Goal: Information Seeking & Learning: Learn about a topic

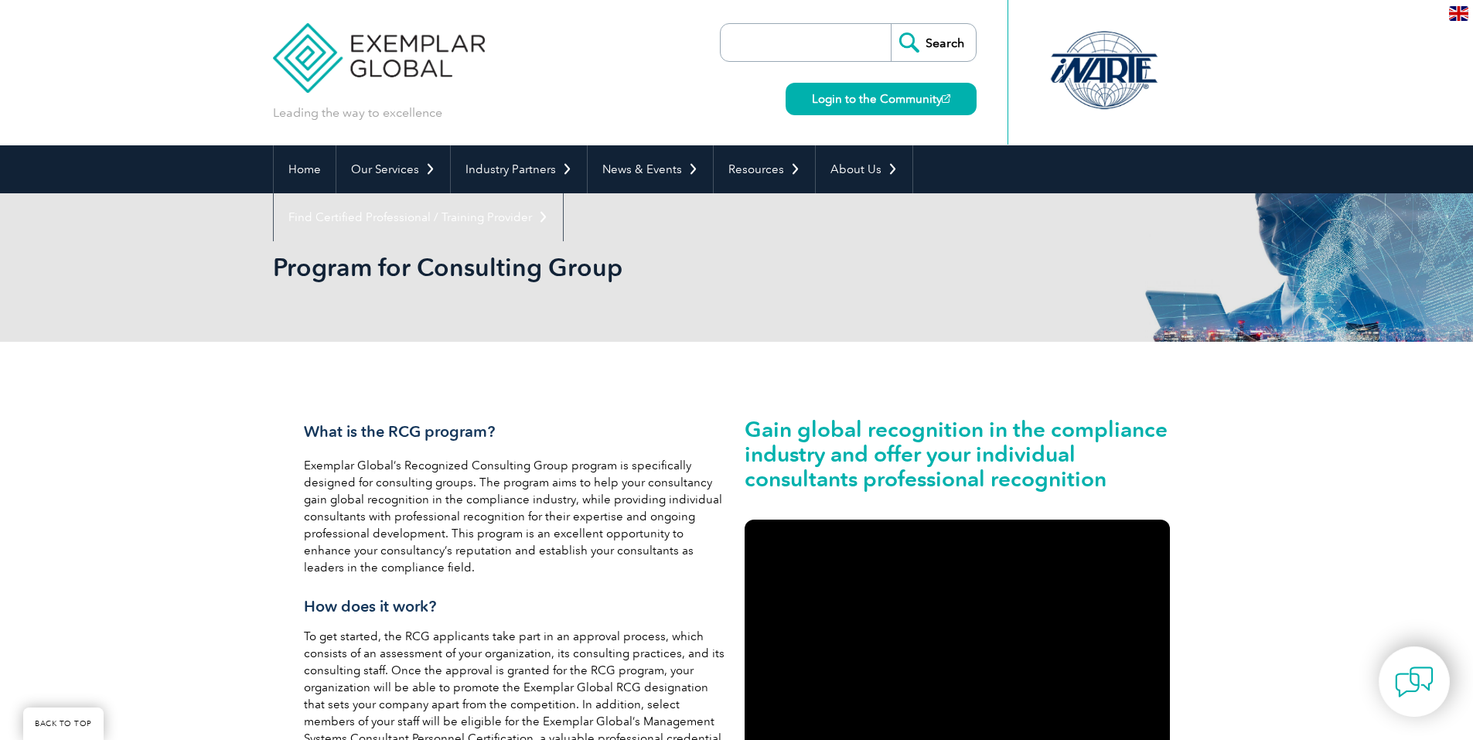
scroll to position [370, 0]
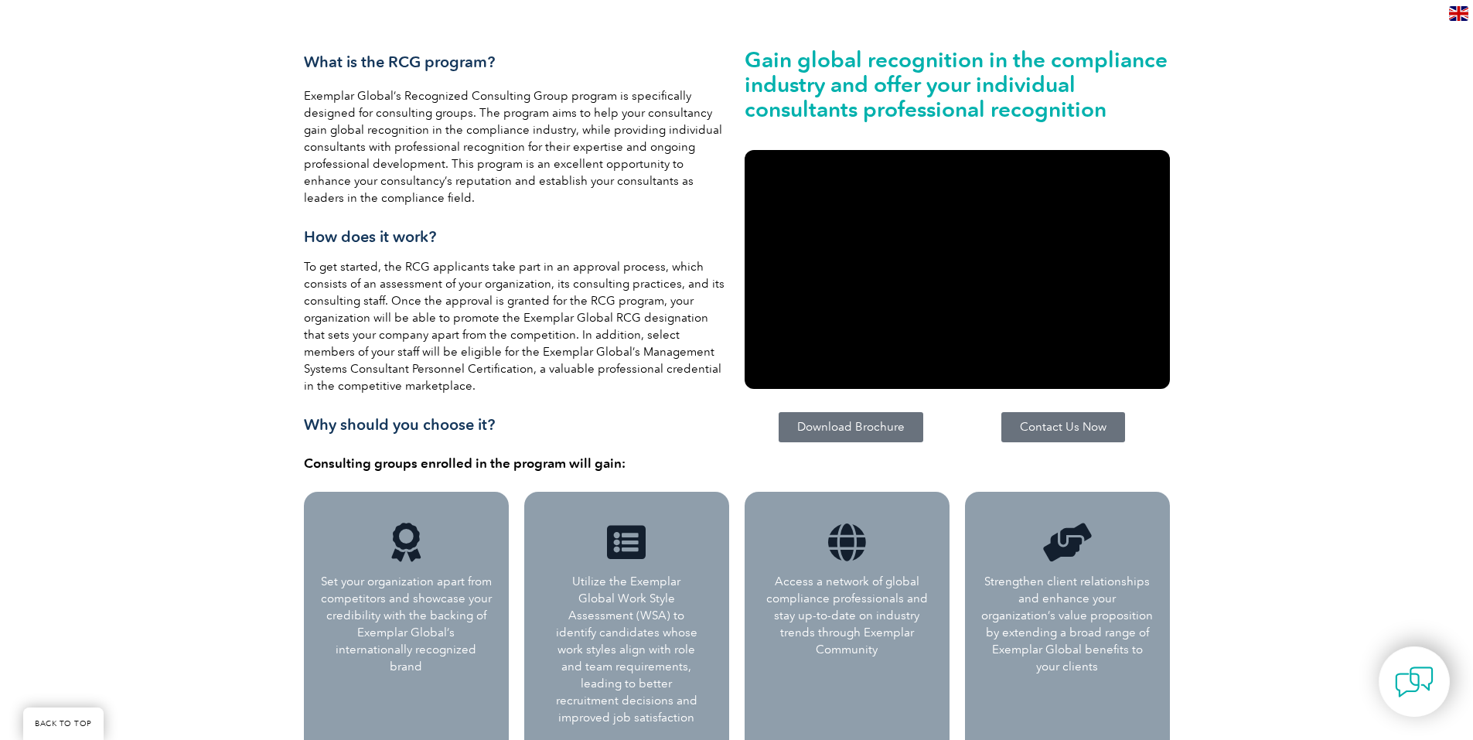
click at [1071, 417] on link "Contact Us Now" at bounding box center [1064, 427] width 124 height 30
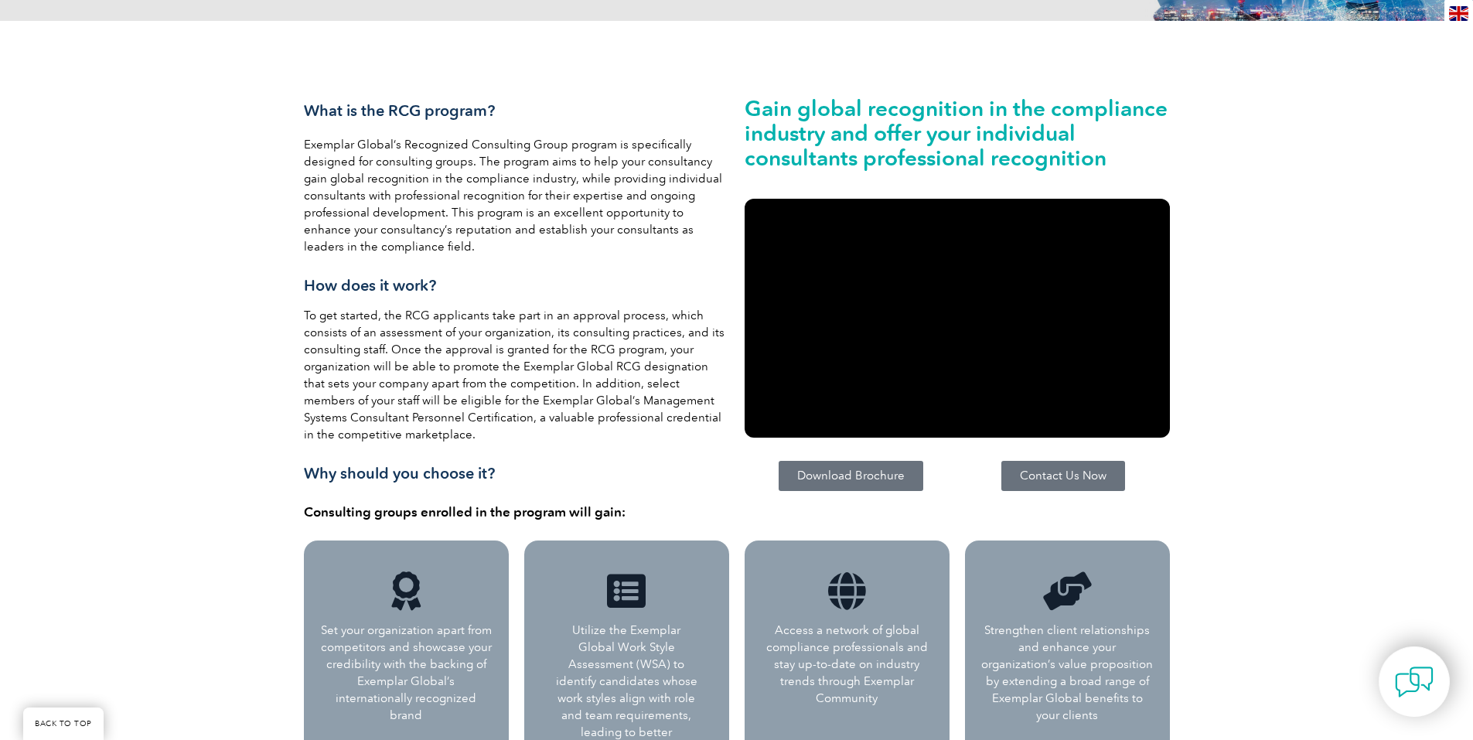
scroll to position [0, 0]
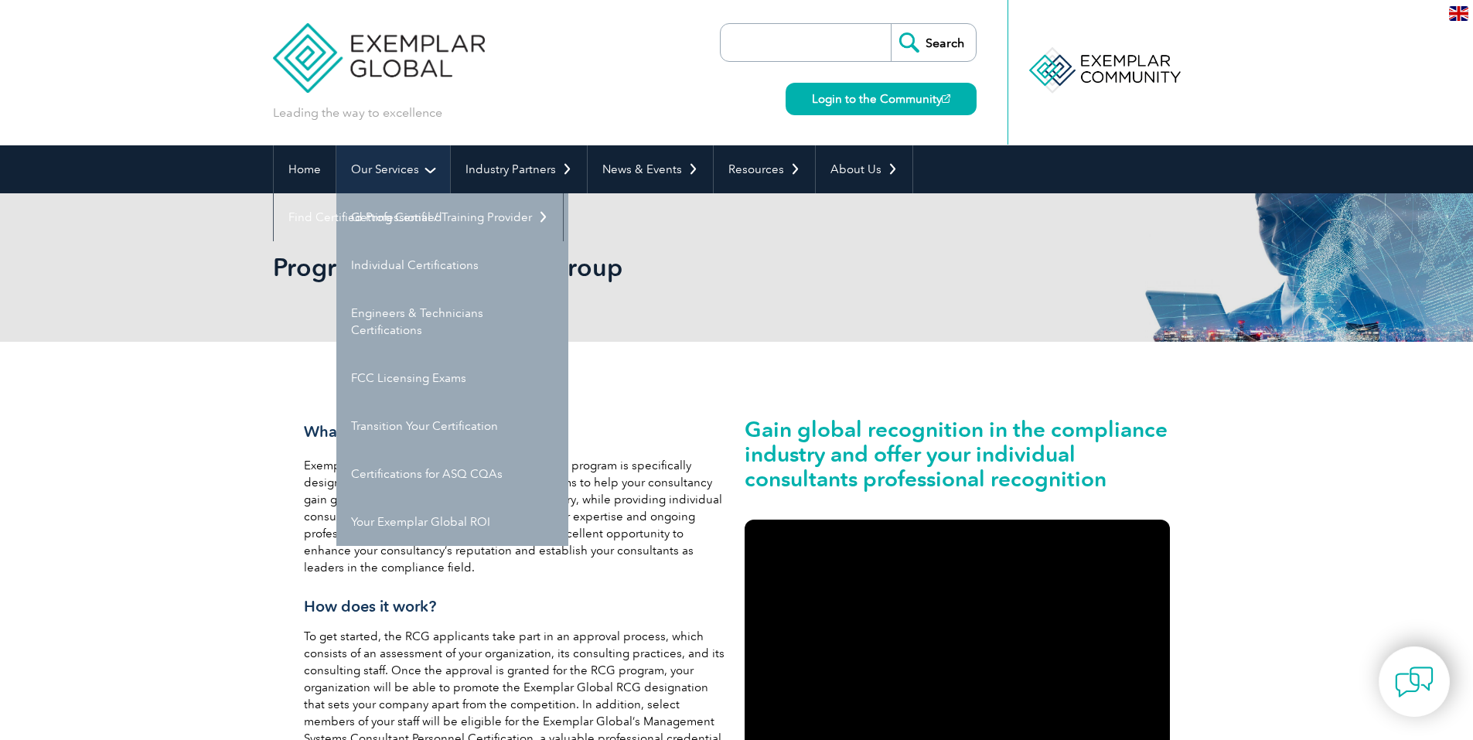
click at [435, 169] on link "Our Services" at bounding box center [393, 169] width 114 height 48
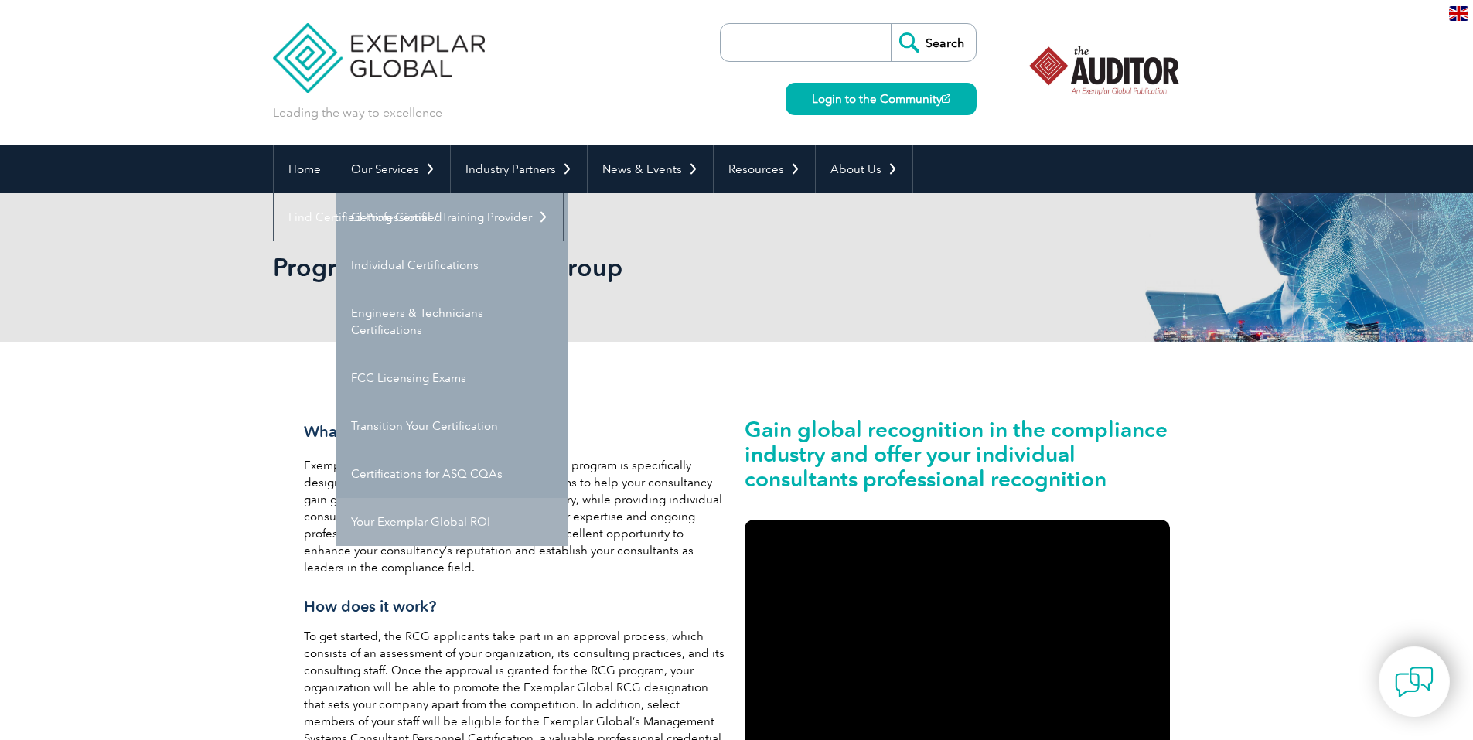
click at [435, 517] on link "Your Exemplar Global ROI" at bounding box center [452, 522] width 232 height 48
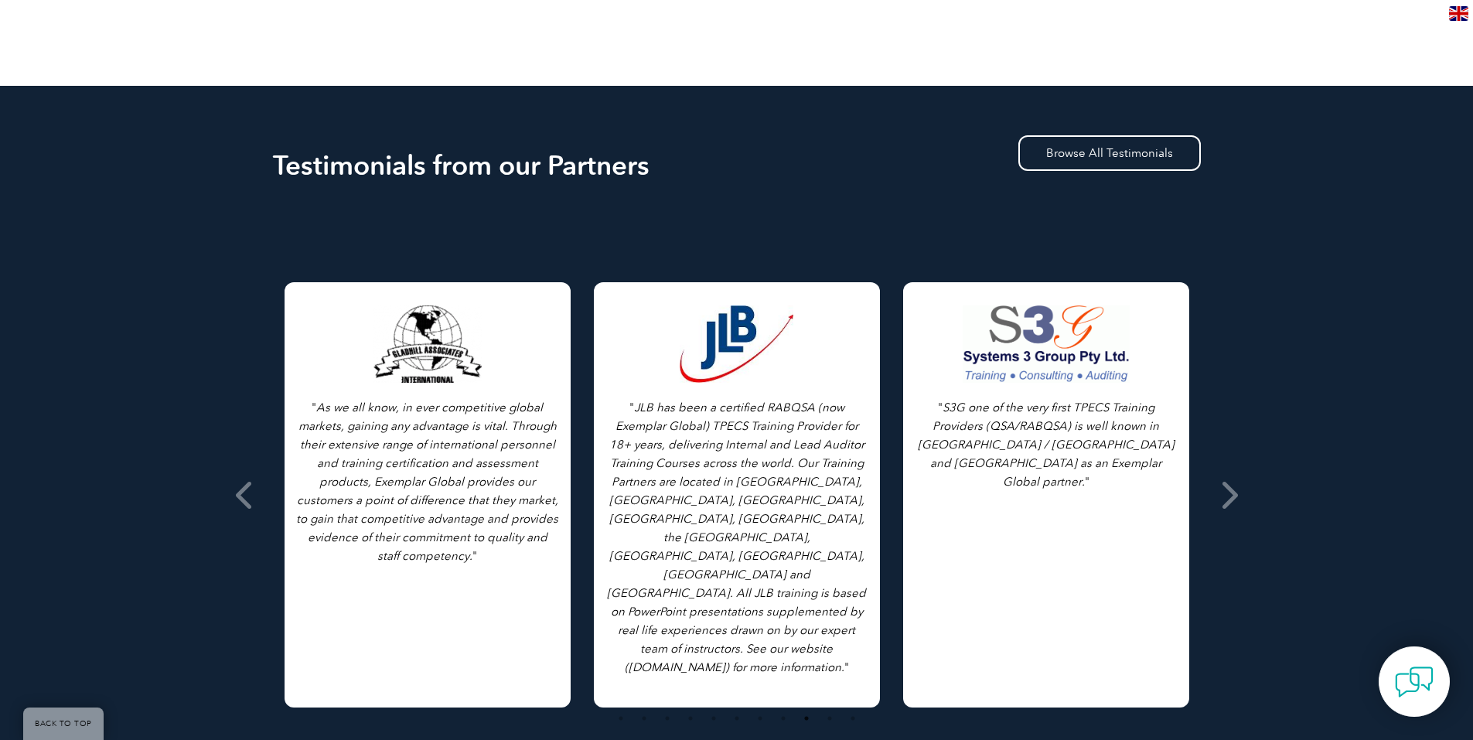
scroll to position [1315, 0]
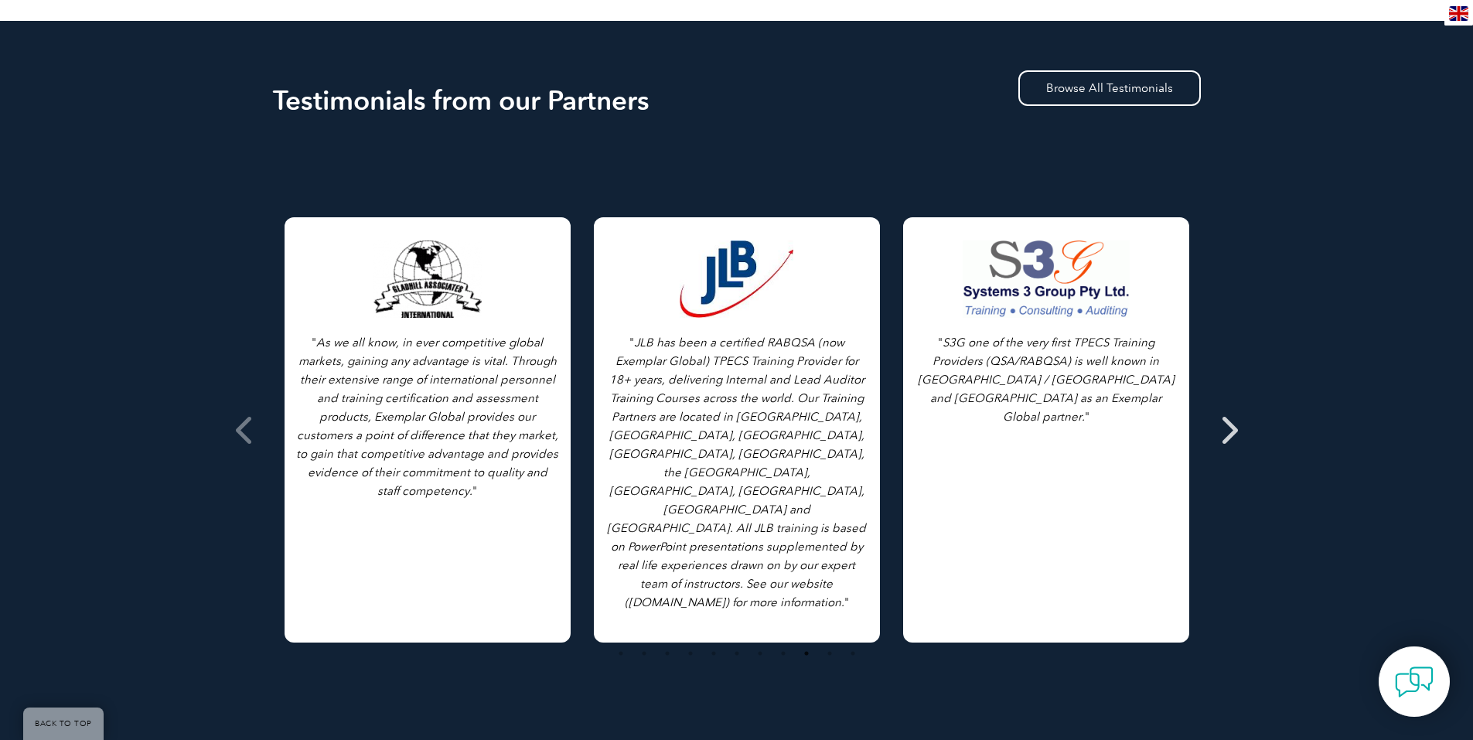
click at [1234, 430] on icon at bounding box center [1228, 430] width 19 height 0
click at [1230, 430] on icon at bounding box center [1228, 430] width 19 height 0
click at [249, 430] on icon at bounding box center [245, 430] width 19 height 0
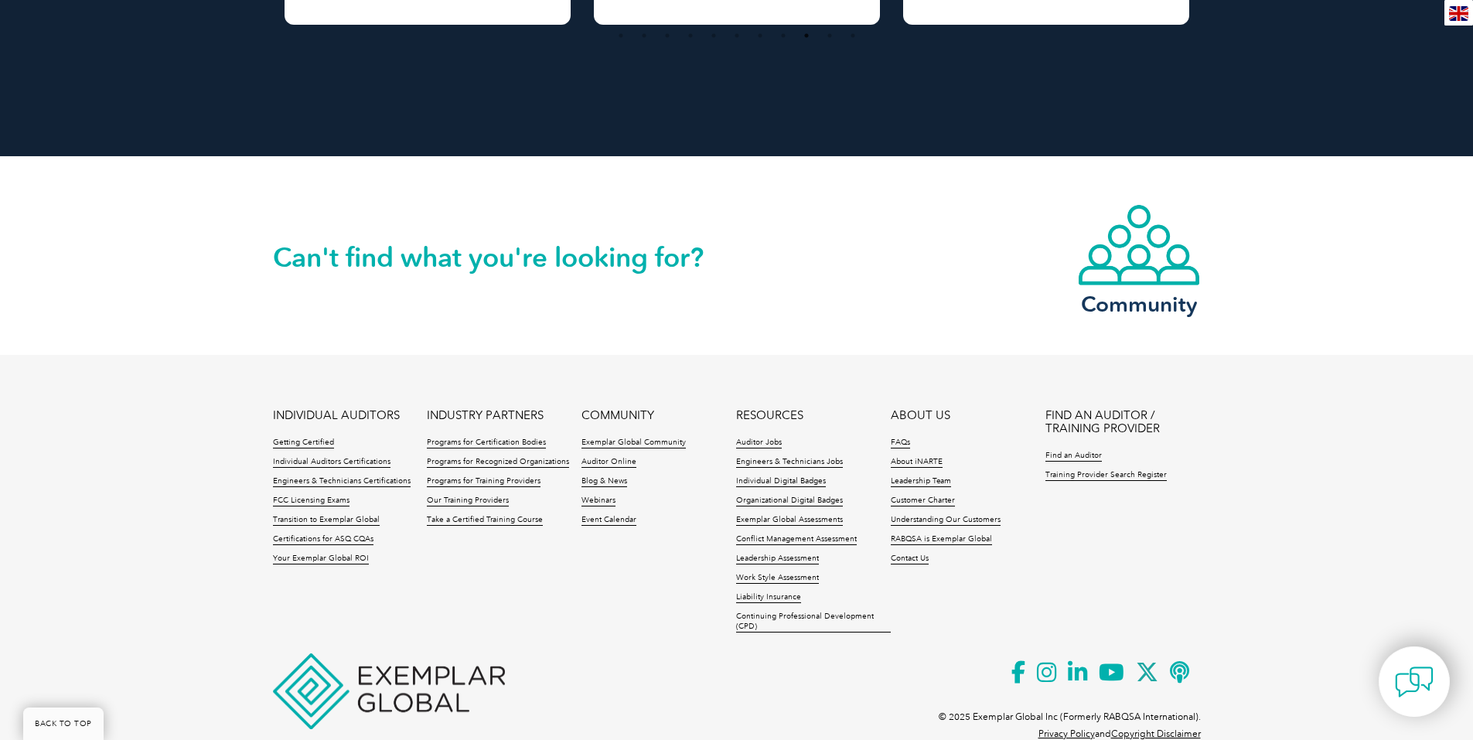
scroll to position [1952, 0]
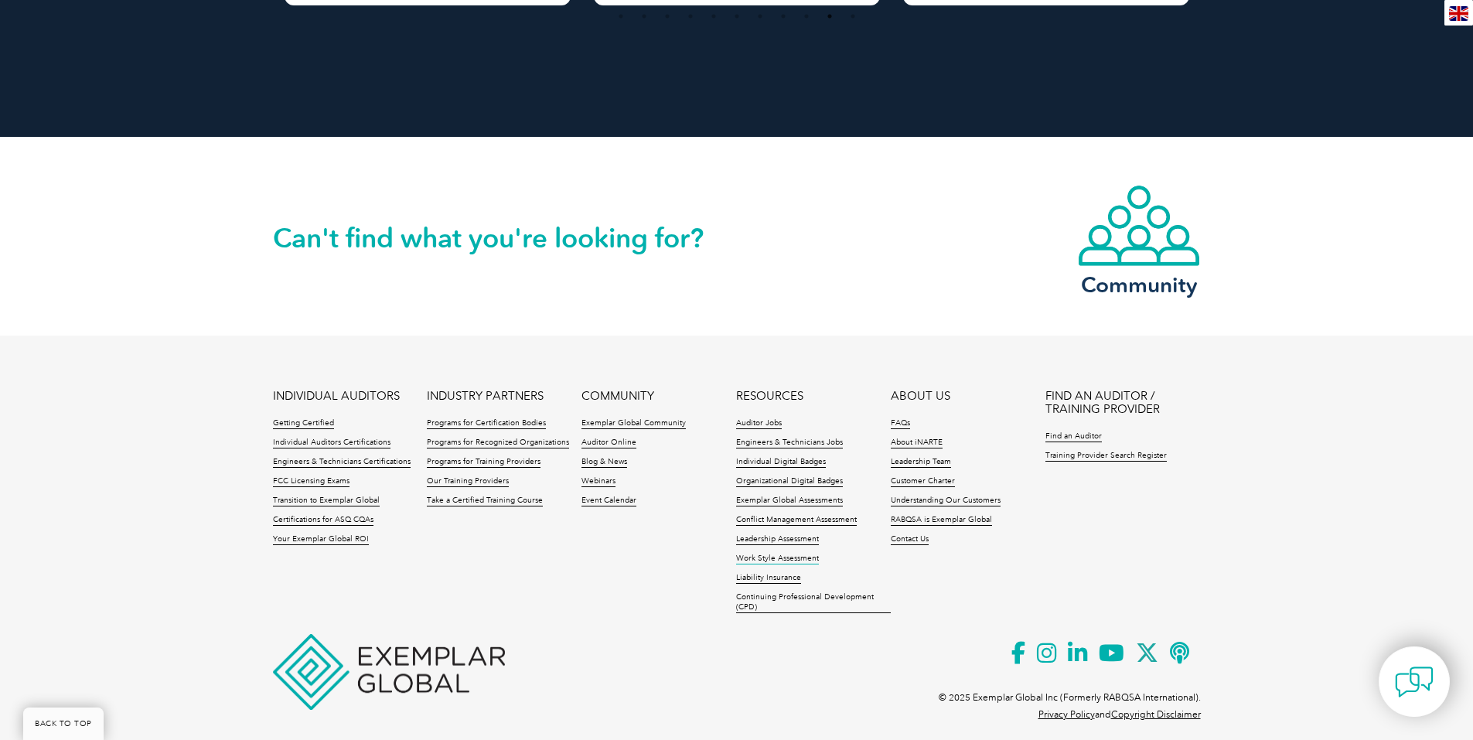
click at [784, 554] on link "Work Style Assessment" at bounding box center [777, 559] width 83 height 11
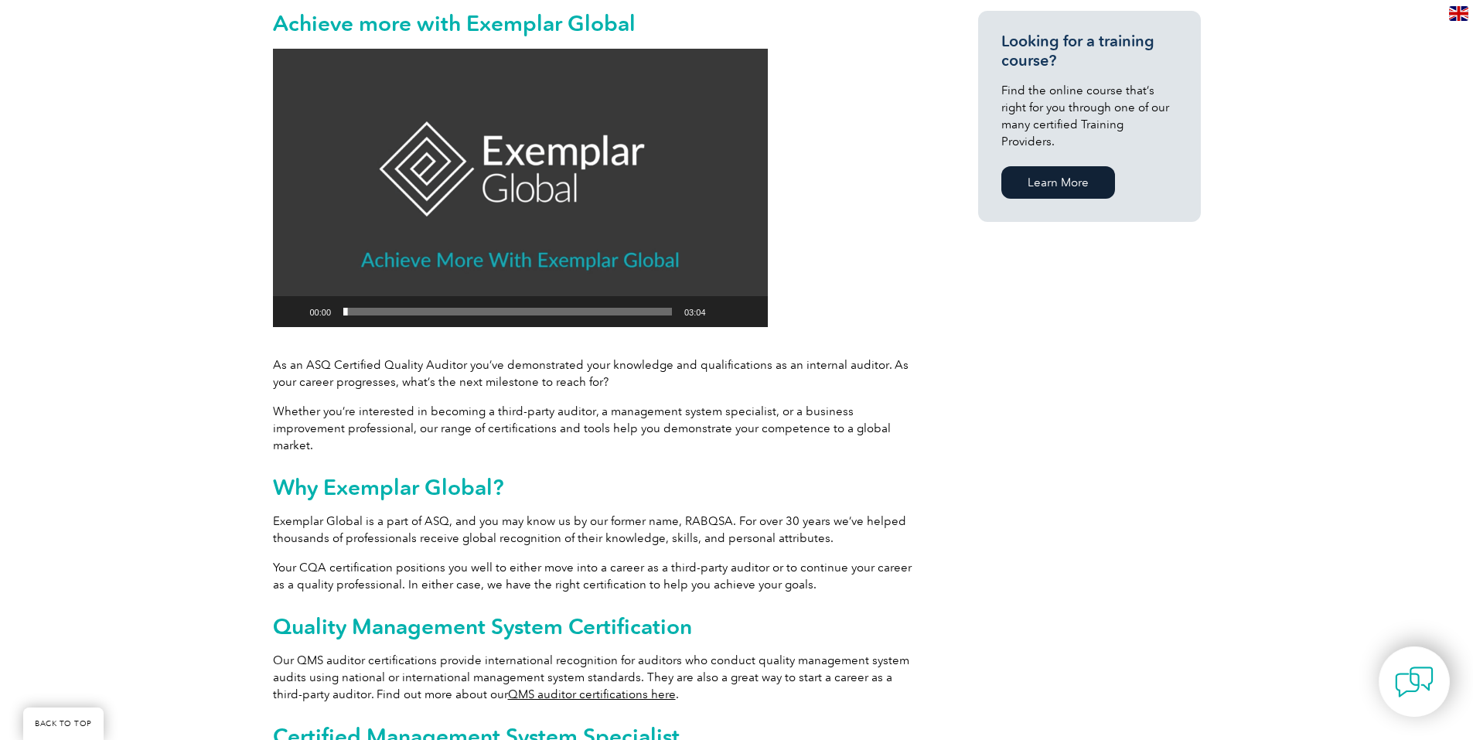
scroll to position [77, 0]
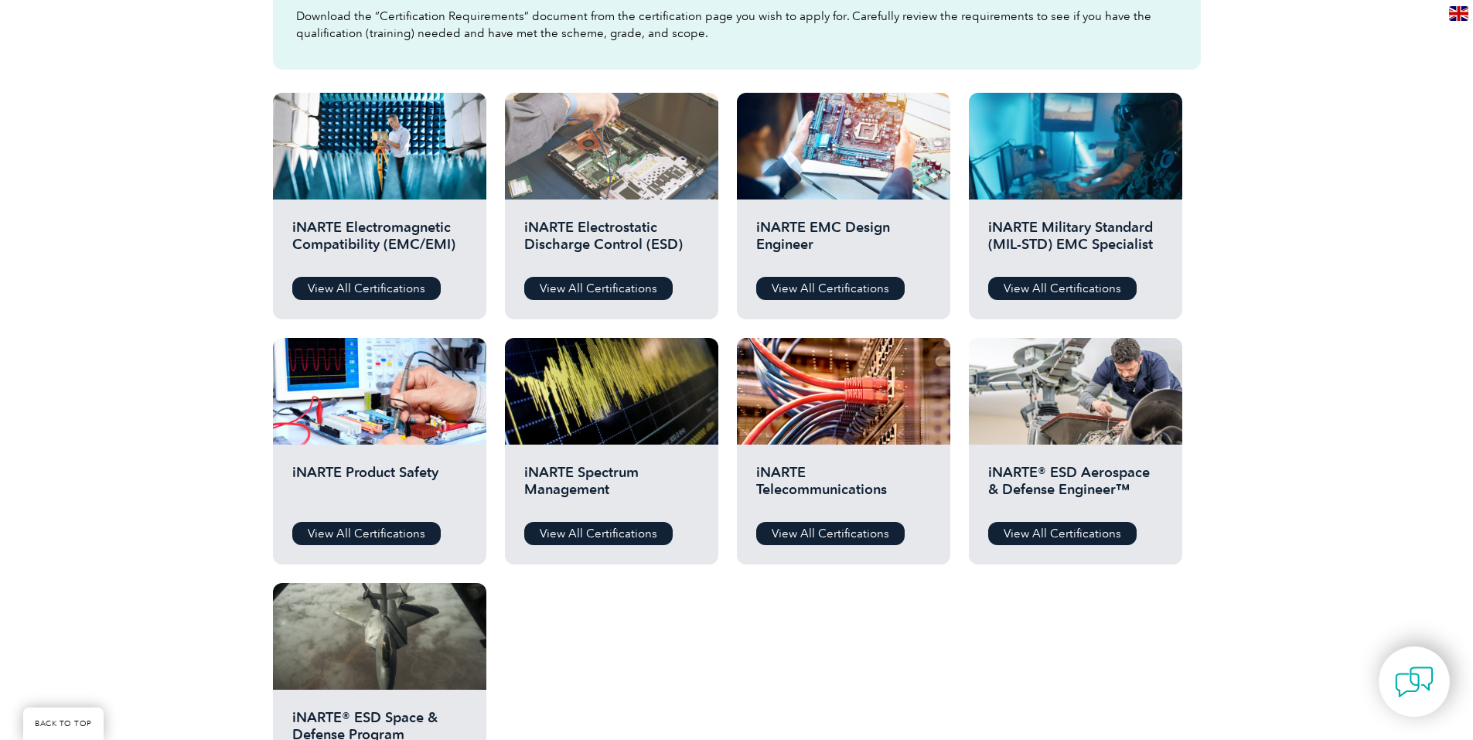
scroll to position [464, 0]
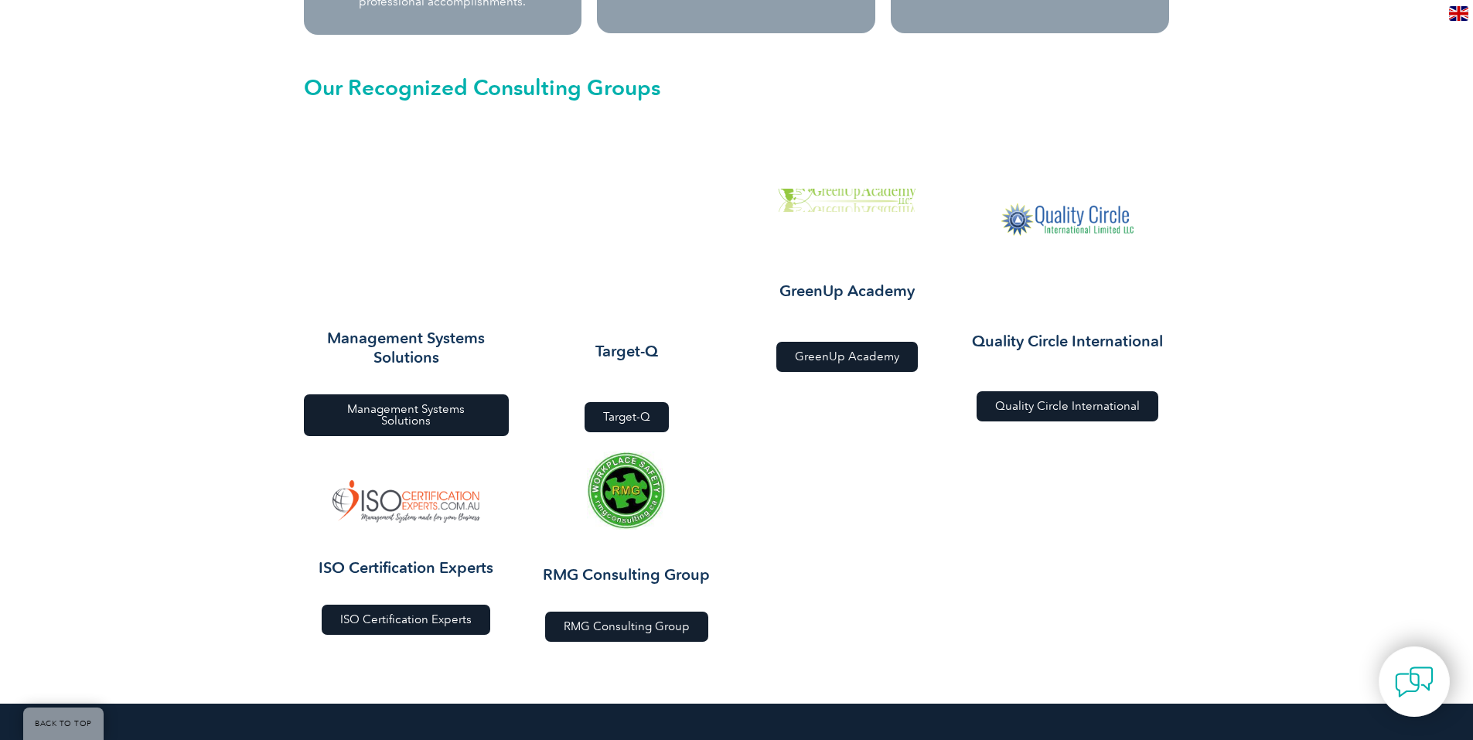
scroll to position [1702, 0]
